Goal: Task Accomplishment & Management: Manage account settings

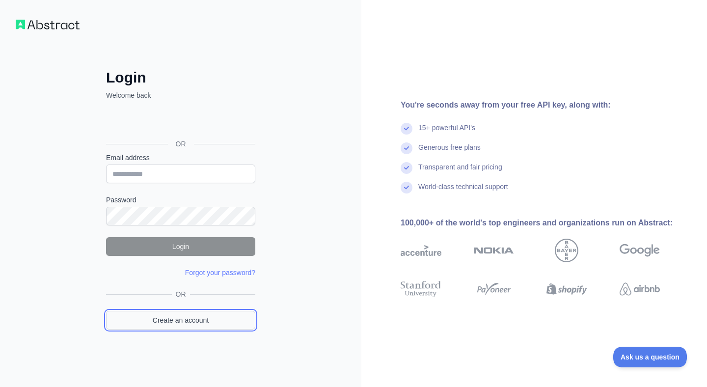
click at [174, 323] on link "Create an account" at bounding box center [180, 320] width 149 height 19
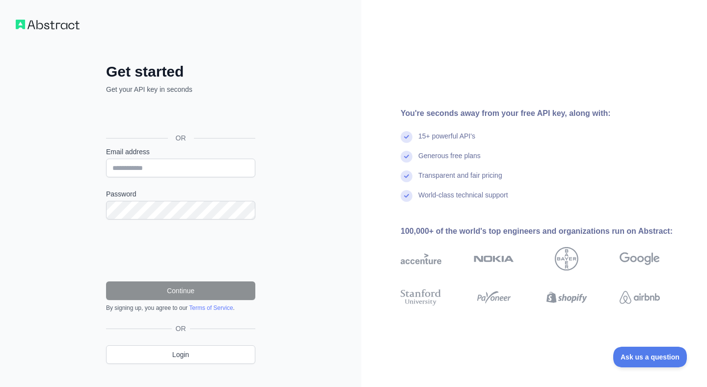
scroll to position [16, 0]
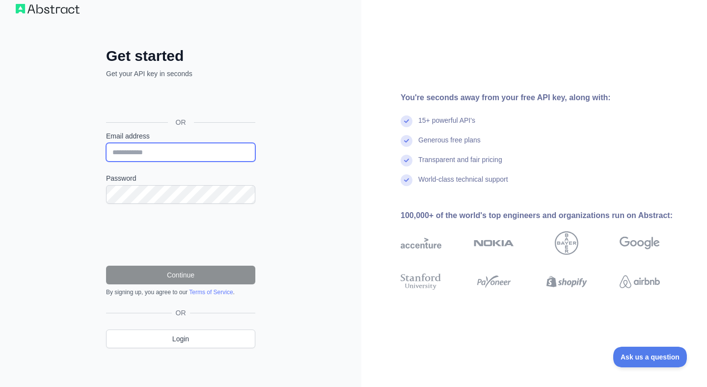
click at [167, 148] on input "Email address" at bounding box center [180, 152] width 149 height 19
type input "**********"
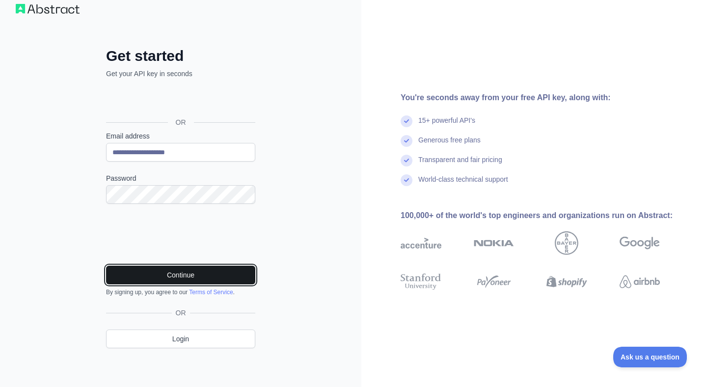
click at [158, 274] on button "Continue" at bounding box center [180, 274] width 149 height 19
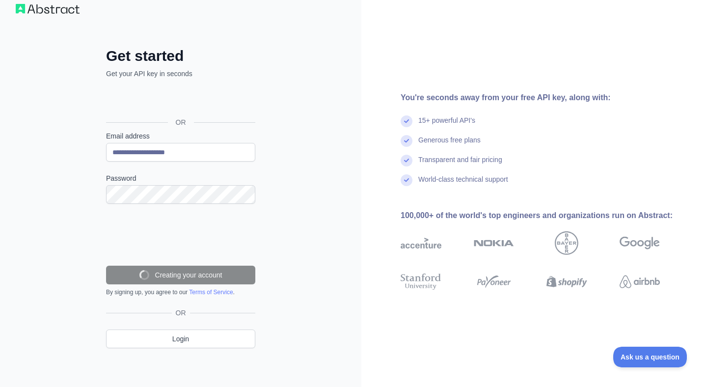
scroll to position [0, 0]
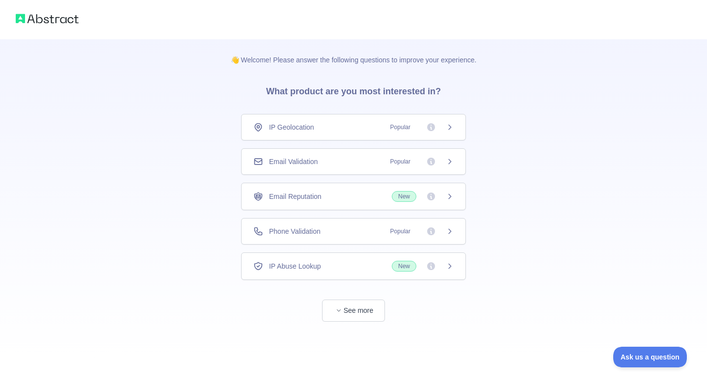
click at [450, 158] on icon at bounding box center [450, 162] width 8 height 8
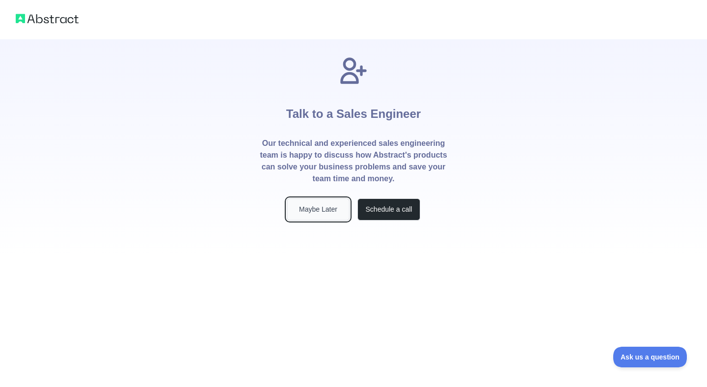
click at [328, 205] on button "Maybe Later" at bounding box center [318, 209] width 63 height 22
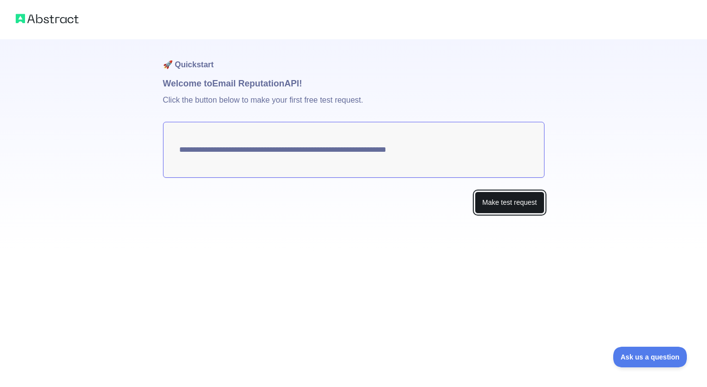
click at [498, 201] on button "Make test request" at bounding box center [509, 202] width 69 height 22
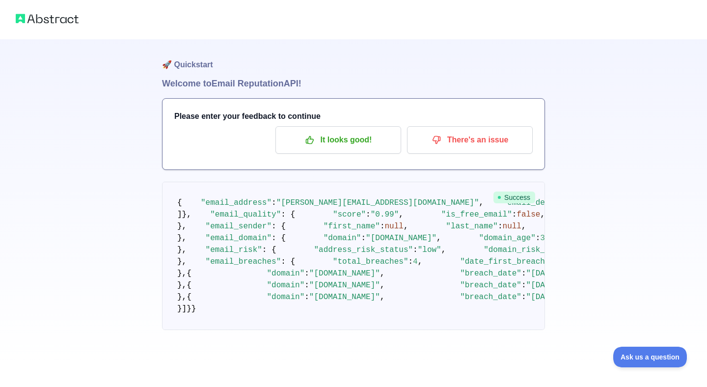
click at [26, 18] on img at bounding box center [47, 19] width 63 height 14
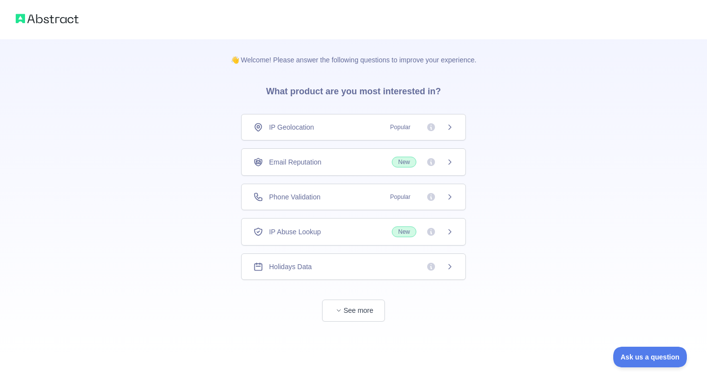
click at [360, 194] on div "Phone Validation Popular" at bounding box center [353, 197] width 200 height 10
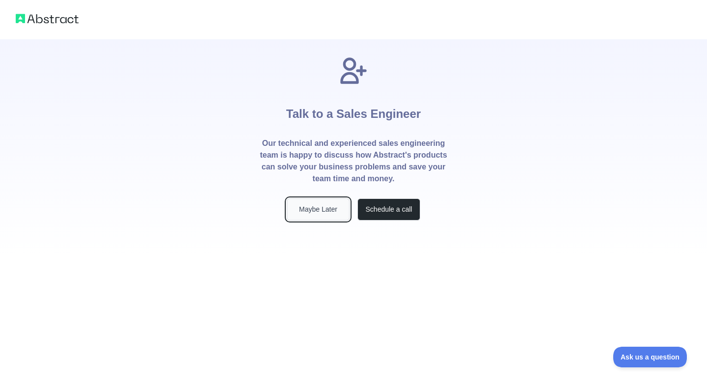
click at [328, 210] on button "Maybe Later" at bounding box center [318, 209] width 63 height 22
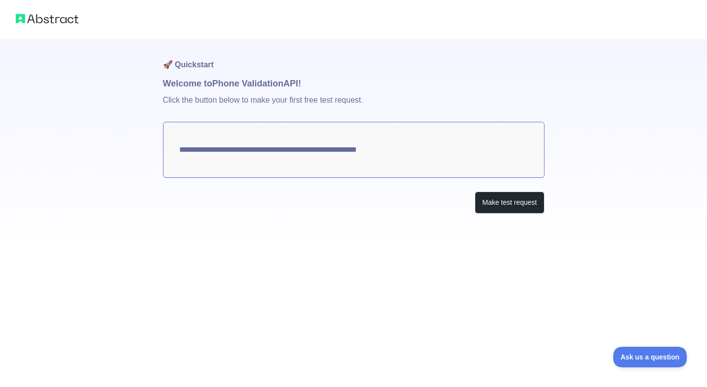
click at [388, 146] on textarea "**********" at bounding box center [353, 150] width 381 height 56
click at [508, 203] on button "Make test request" at bounding box center [509, 202] width 69 height 22
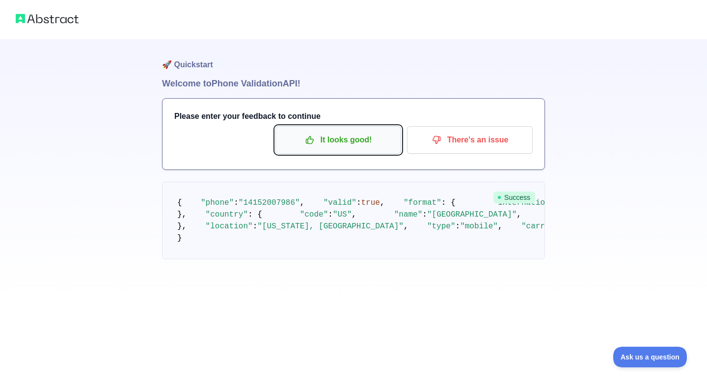
click at [326, 139] on p "It looks good!" at bounding box center [338, 140] width 111 height 17
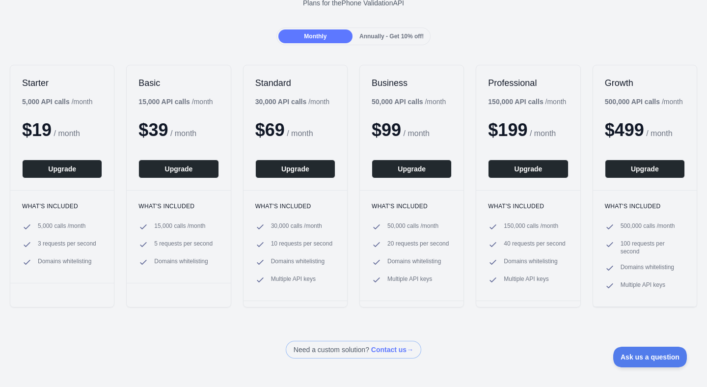
scroll to position [79, 0]
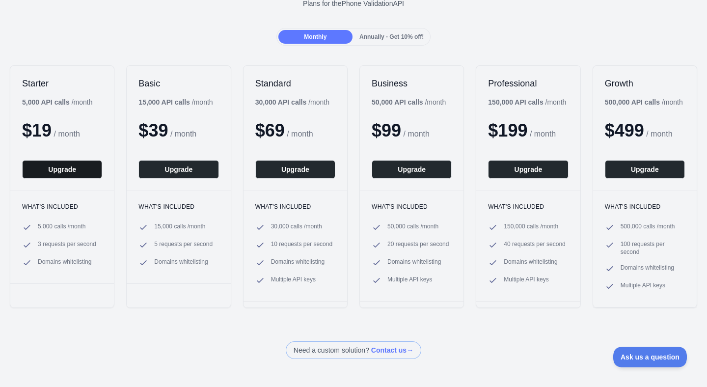
click at [60, 165] on button "Upgrade" at bounding box center [62, 169] width 80 height 19
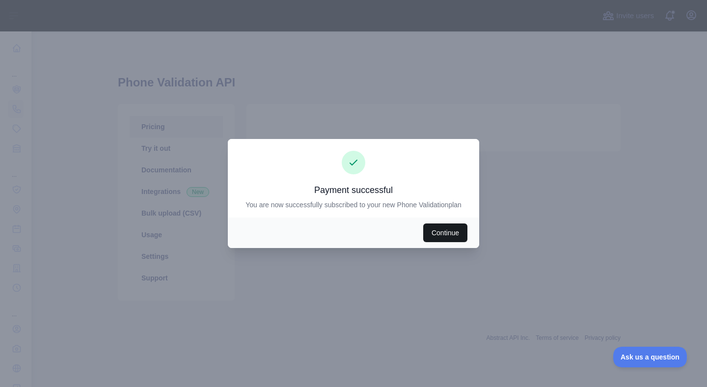
click at [448, 230] on button "Continue" at bounding box center [445, 232] width 44 height 19
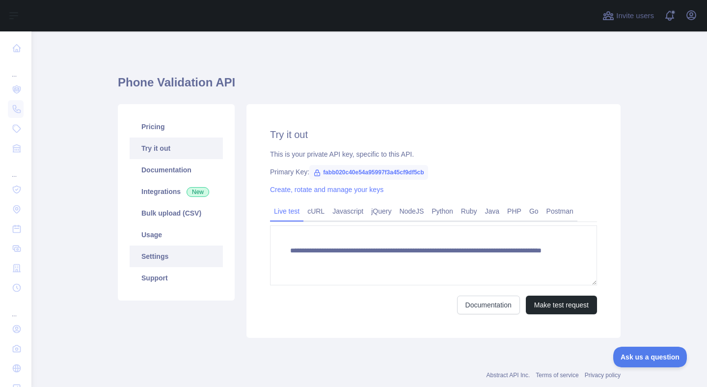
click at [160, 255] on link "Settings" at bounding box center [176, 256] width 93 height 22
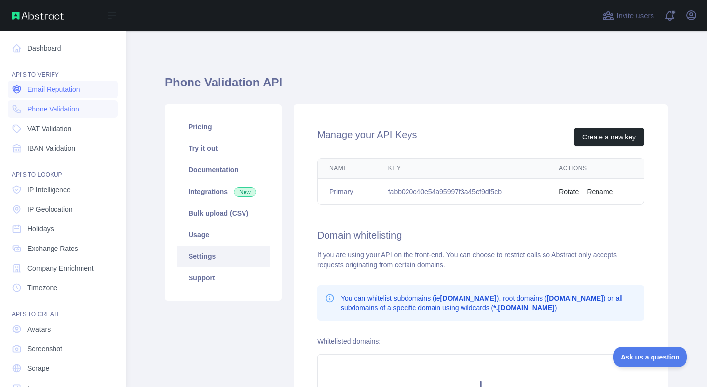
click at [57, 90] on span "Email Reputation" at bounding box center [53, 89] width 53 height 10
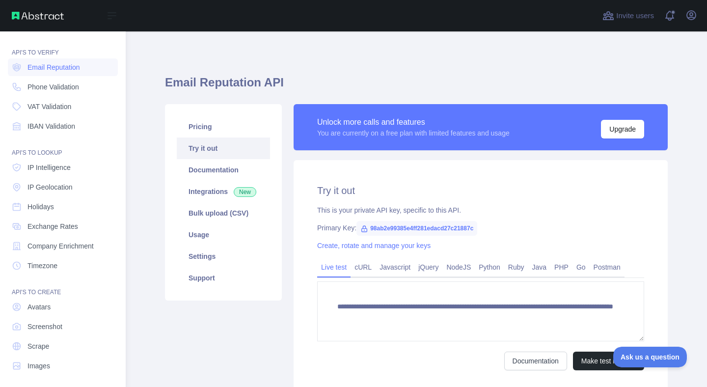
scroll to position [22, 0]
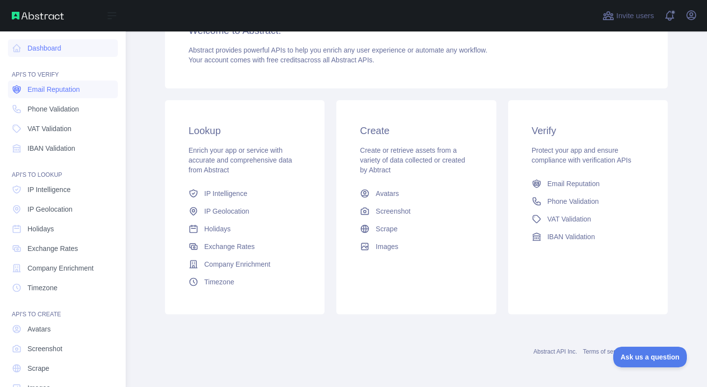
click at [53, 95] on link "Email Reputation" at bounding box center [63, 89] width 110 height 18
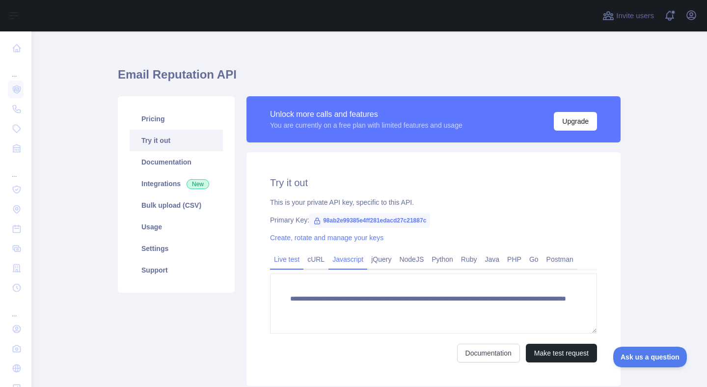
scroll to position [9, 0]
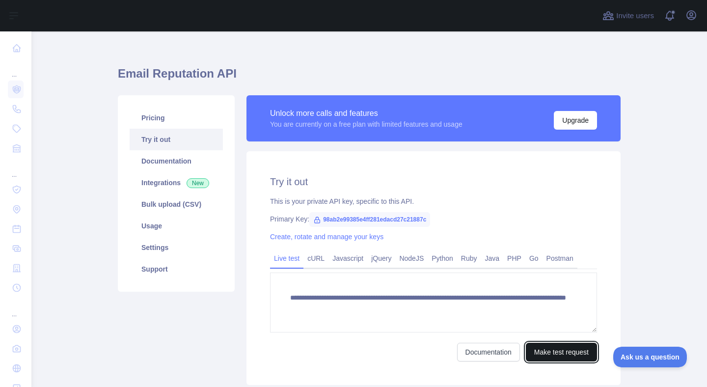
click at [566, 350] on button "Make test request" at bounding box center [561, 352] width 71 height 19
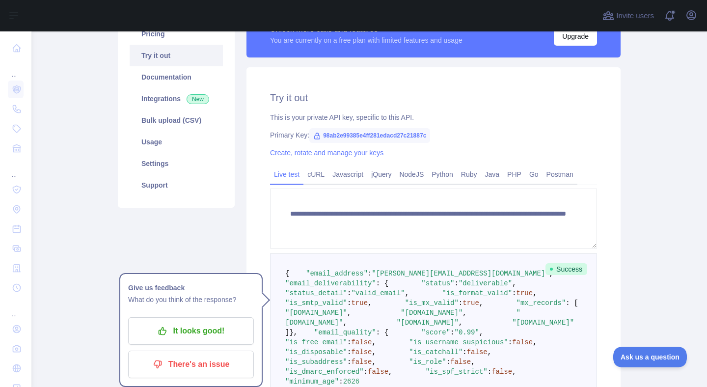
scroll to position [91, 0]
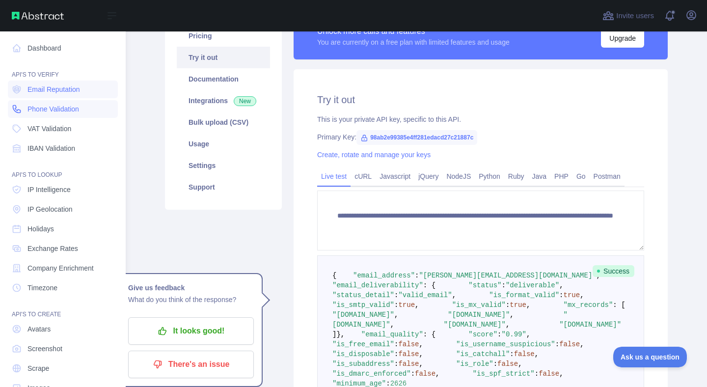
click at [39, 107] on span "Phone Validation" at bounding box center [53, 109] width 52 height 10
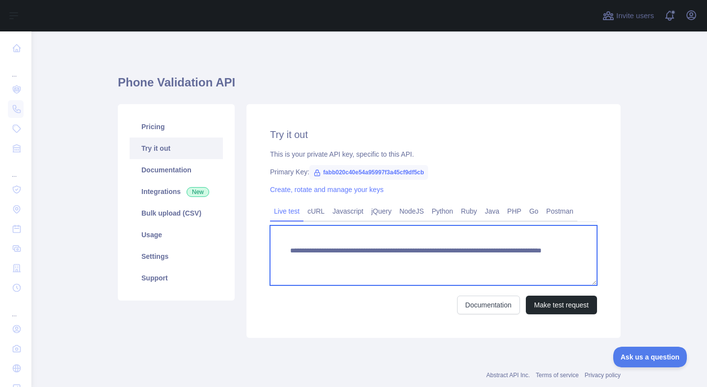
click at [491, 254] on textarea "**********" at bounding box center [433, 255] width 327 height 60
click at [498, 258] on textarea "**********" at bounding box center [433, 255] width 327 height 60
type textarea "**********"
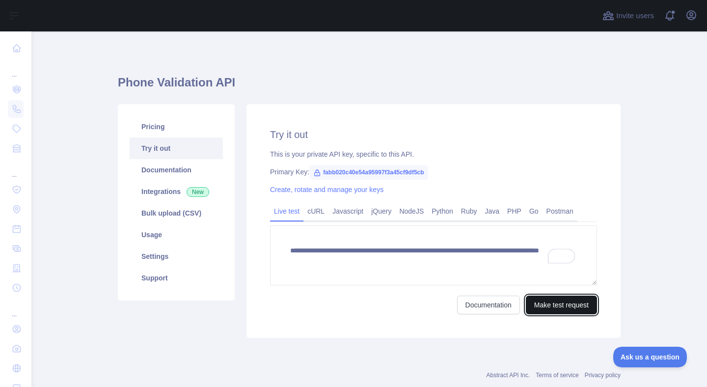
click at [546, 303] on button "Make test request" at bounding box center [561, 304] width 71 height 19
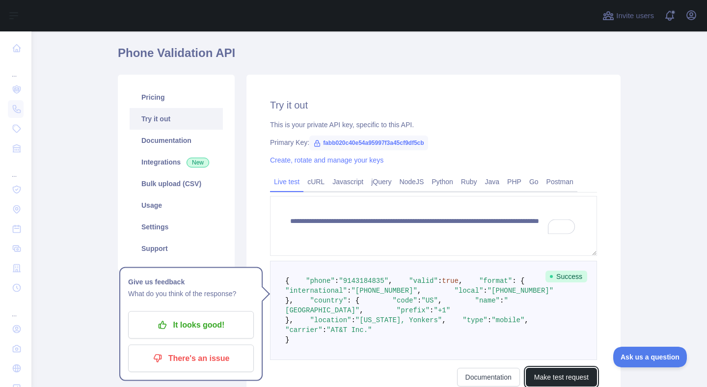
scroll to position [25, 0]
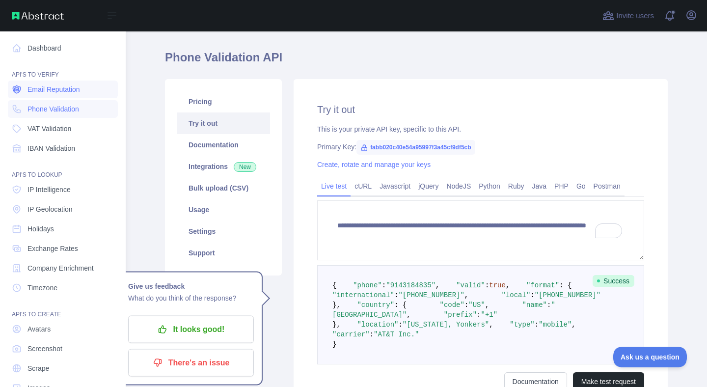
click at [42, 90] on span "Email Reputation" at bounding box center [53, 89] width 53 height 10
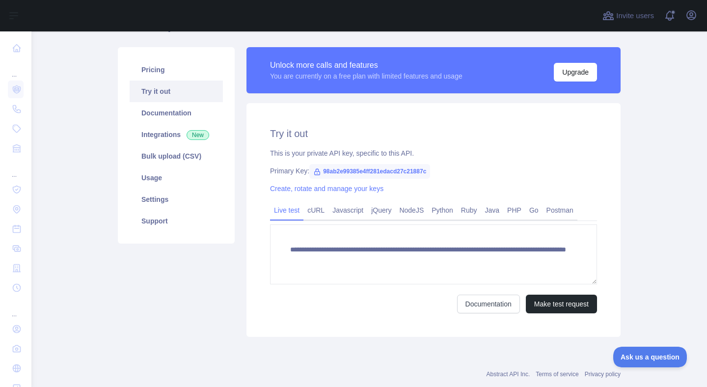
scroll to position [61, 0]
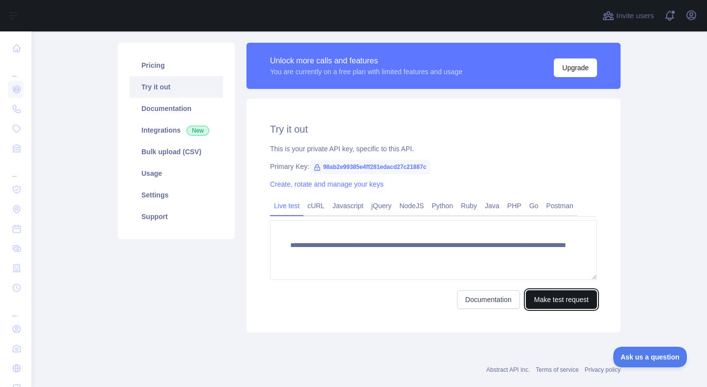
click at [551, 297] on button "Make test request" at bounding box center [561, 299] width 71 height 19
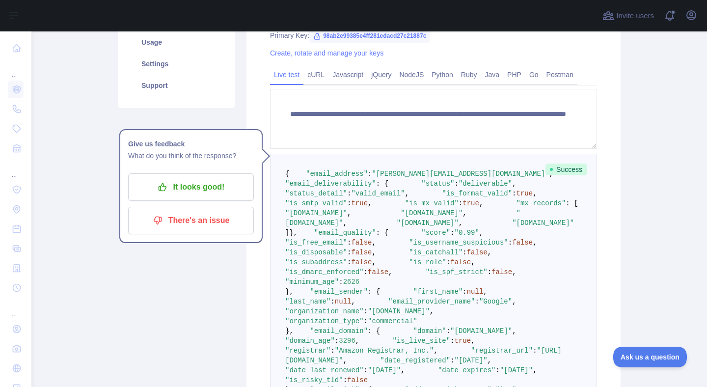
scroll to position [0, 0]
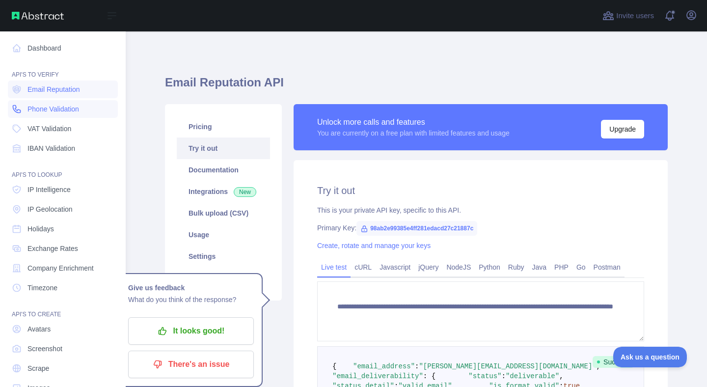
click at [37, 111] on span "Phone Validation" at bounding box center [53, 109] width 52 height 10
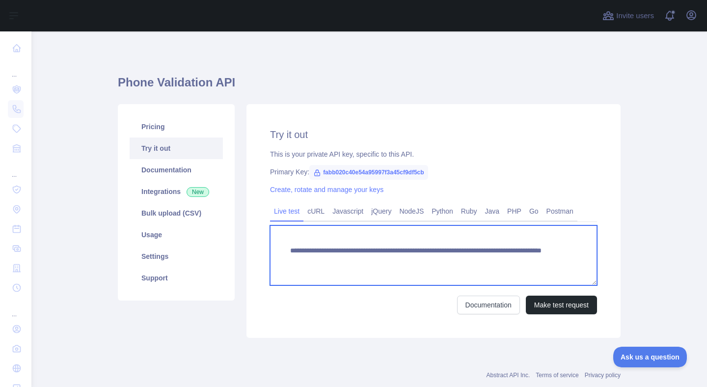
click at [491, 263] on textarea "**********" at bounding box center [433, 255] width 327 height 60
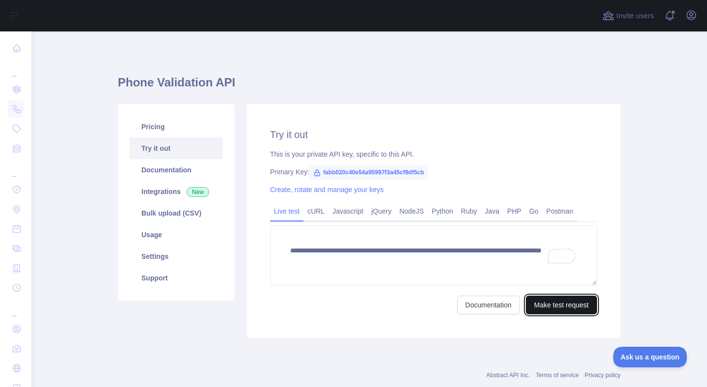
click at [547, 304] on button "Make test request" at bounding box center [561, 304] width 71 height 19
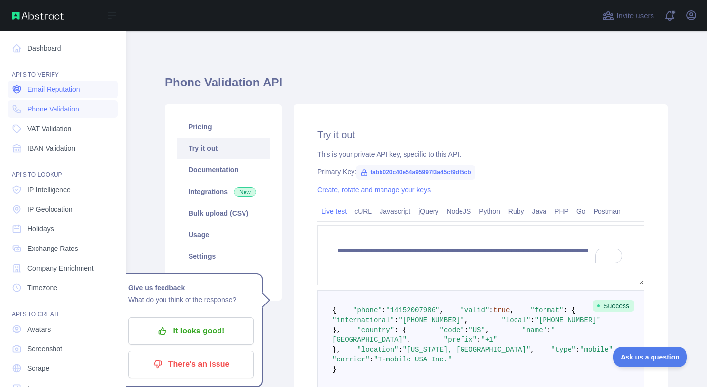
click at [51, 93] on span "Email Reputation" at bounding box center [53, 89] width 53 height 10
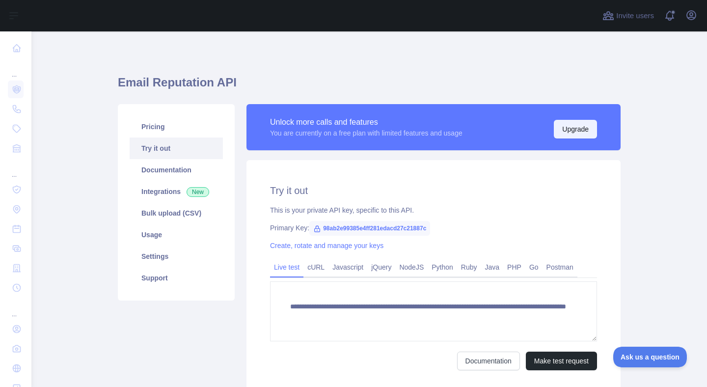
click at [566, 132] on button "Upgrade" at bounding box center [575, 129] width 43 height 19
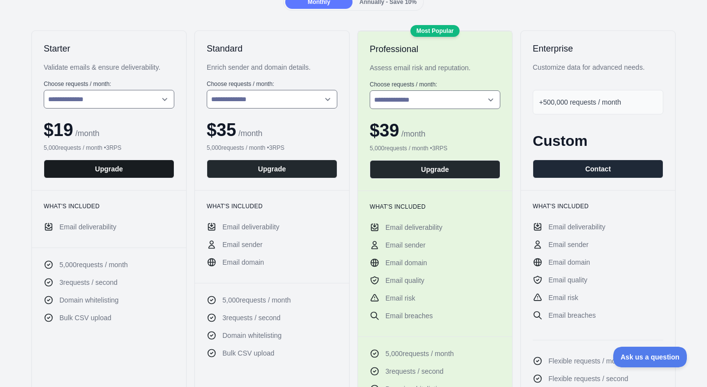
scroll to position [151, 0]
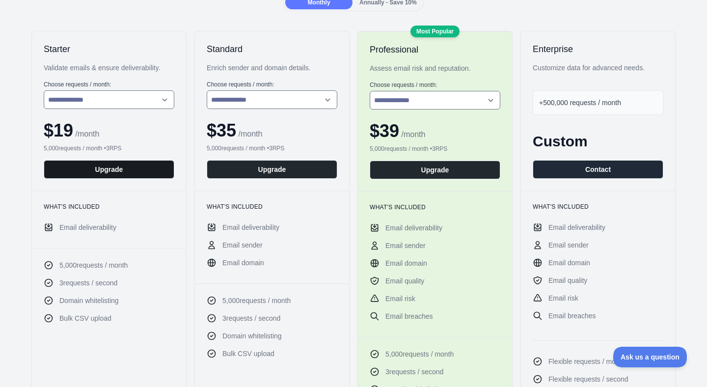
click at [107, 170] on button "Upgrade" at bounding box center [109, 169] width 131 height 19
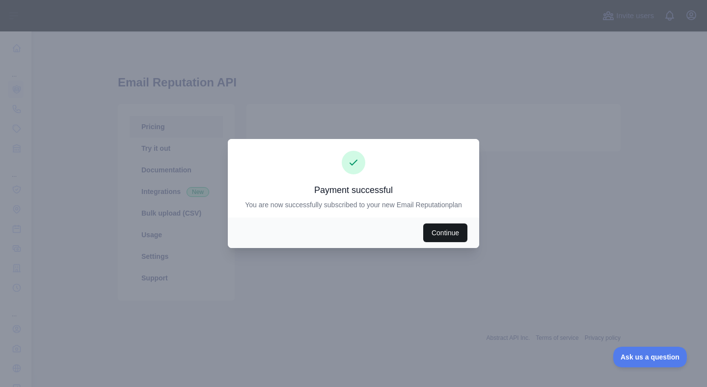
click at [441, 233] on button "Continue" at bounding box center [445, 232] width 44 height 19
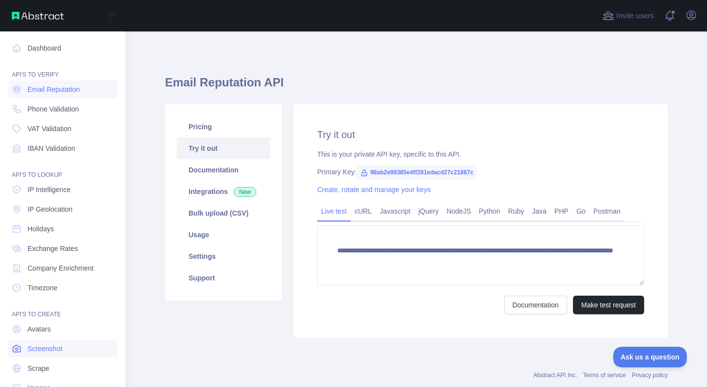
scroll to position [26, 0]
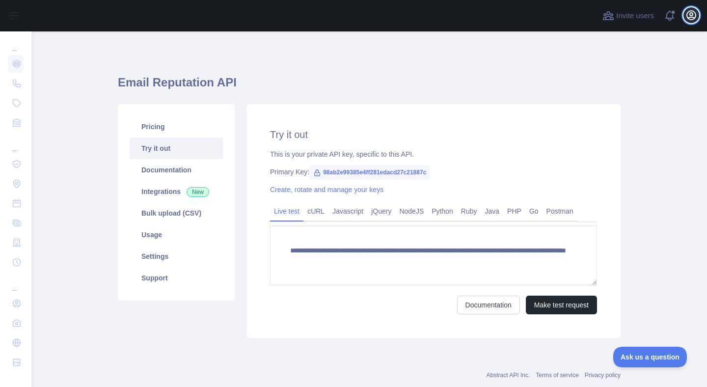
click at [689, 13] on icon "button" at bounding box center [691, 15] width 12 height 12
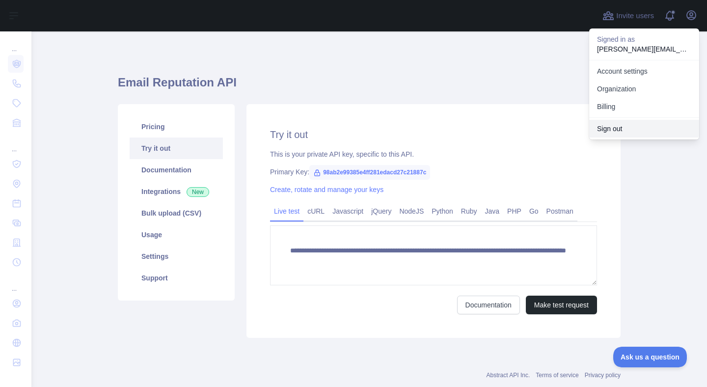
click at [619, 126] on button "Sign out" at bounding box center [644, 129] width 110 height 18
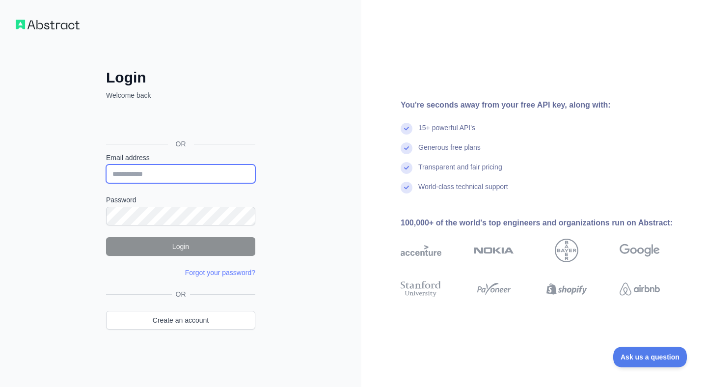
click at [166, 170] on input "Email address" at bounding box center [180, 173] width 149 height 19
type input "**********"
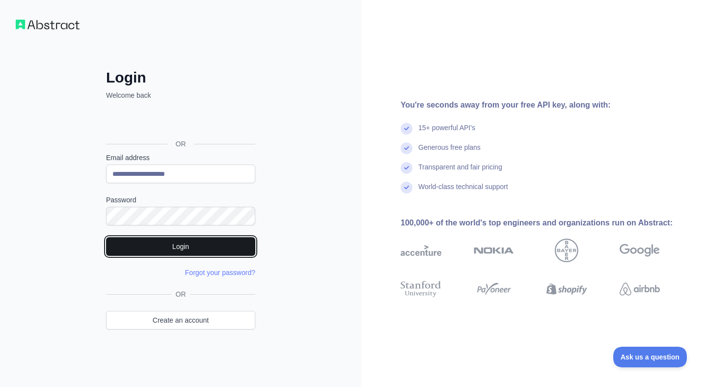
click at [165, 249] on button "Login" at bounding box center [180, 246] width 149 height 19
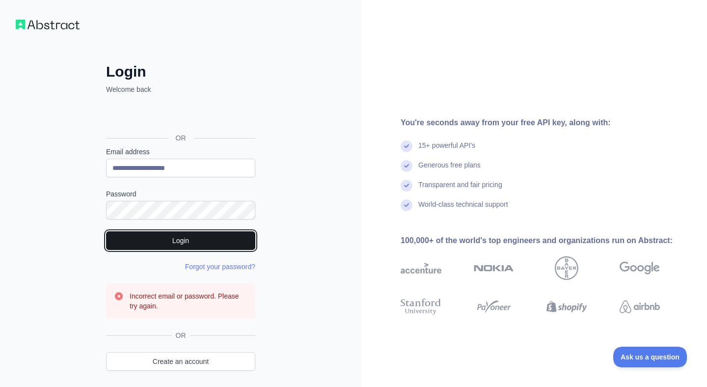
click at [185, 240] on button "Login" at bounding box center [180, 240] width 149 height 19
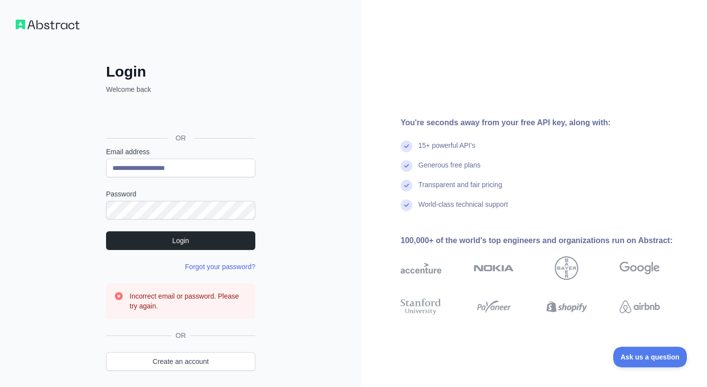
click at [209, 268] on link "Forgot your password?" at bounding box center [220, 267] width 70 height 8
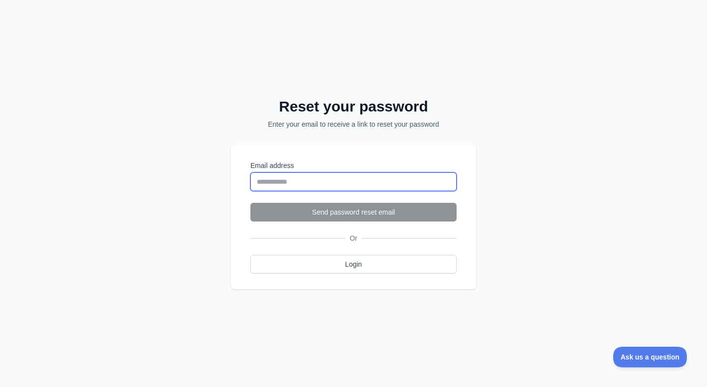
click at [276, 178] on input "Email address" at bounding box center [353, 181] width 206 height 19
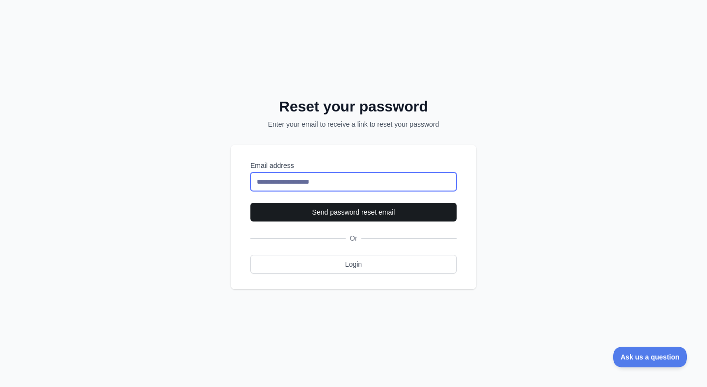
type input "**********"
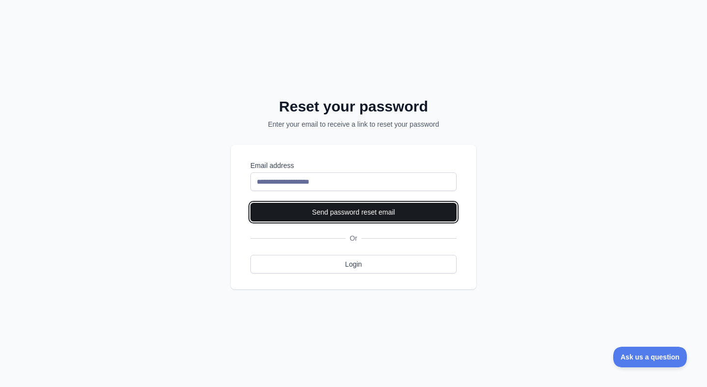
click at [328, 217] on button "Send password reset email" at bounding box center [353, 212] width 206 height 19
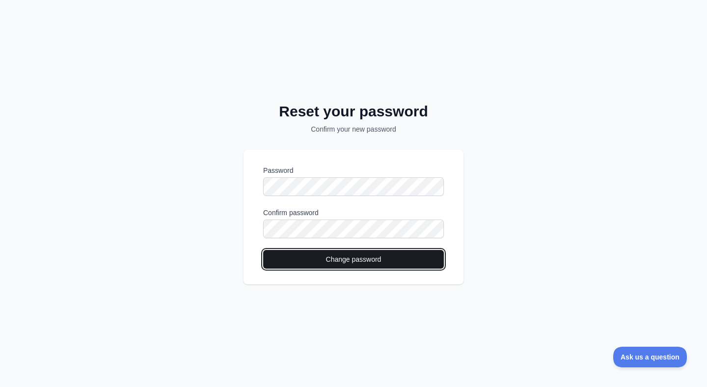
click at [317, 261] on button "Change password" at bounding box center [353, 259] width 181 height 19
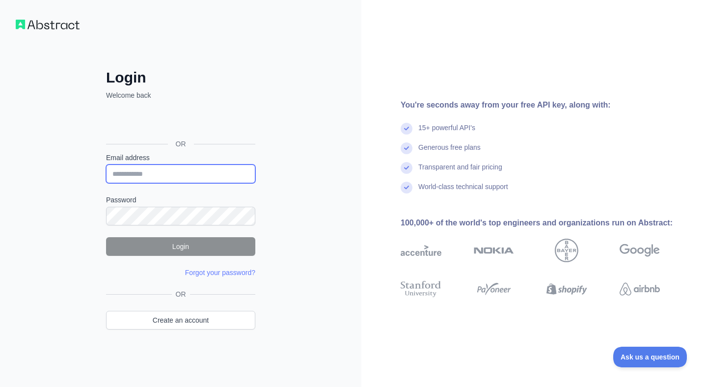
click at [194, 176] on input "Email address" at bounding box center [180, 173] width 149 height 19
type input "**********"
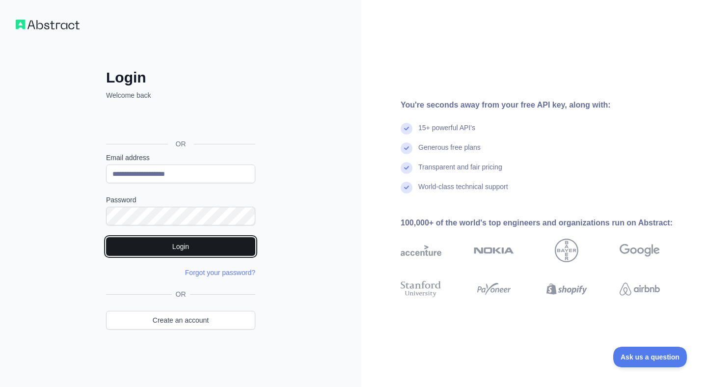
click at [184, 244] on button "Login" at bounding box center [180, 246] width 149 height 19
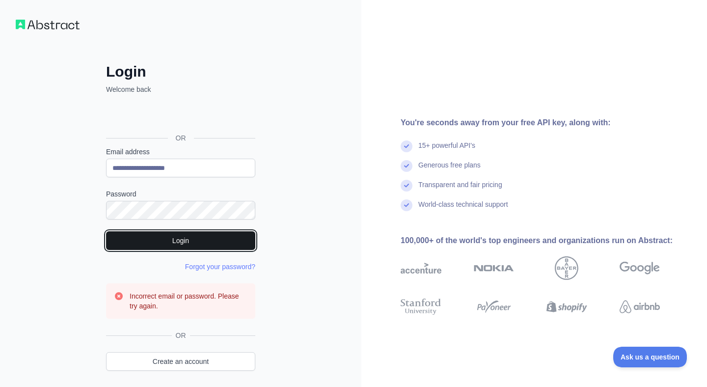
click at [169, 243] on button "Login" at bounding box center [180, 240] width 149 height 19
